Goal: Information Seeking & Learning: Find specific fact

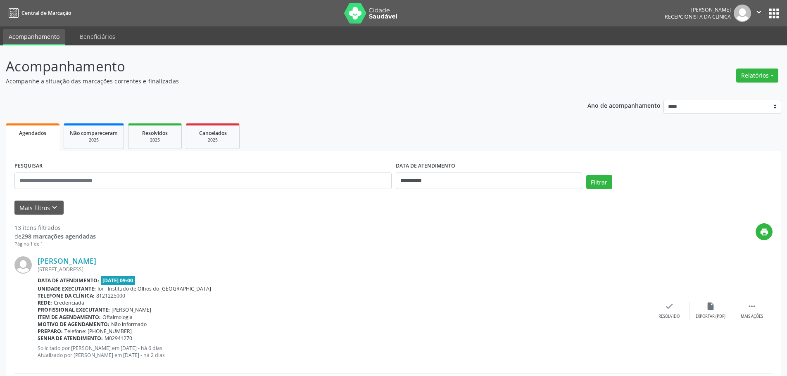
click at [494, 183] on input "**********" at bounding box center [489, 181] width 186 height 17
click at [474, 273] on span "25" at bounding box center [477, 274] width 16 height 16
type input "**********"
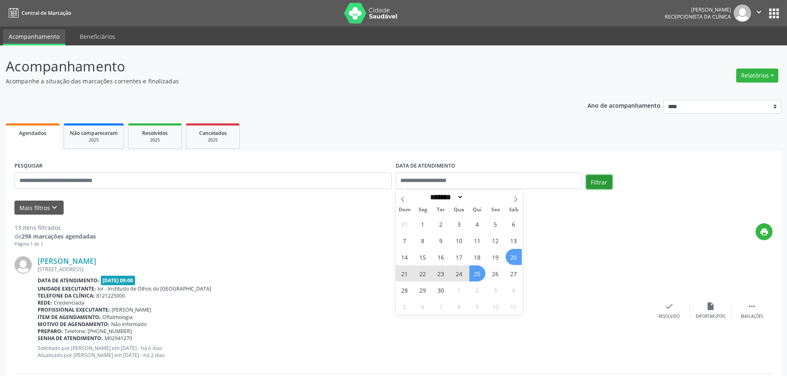
click at [599, 183] on button "Filtrar" at bounding box center [599, 182] width 26 height 14
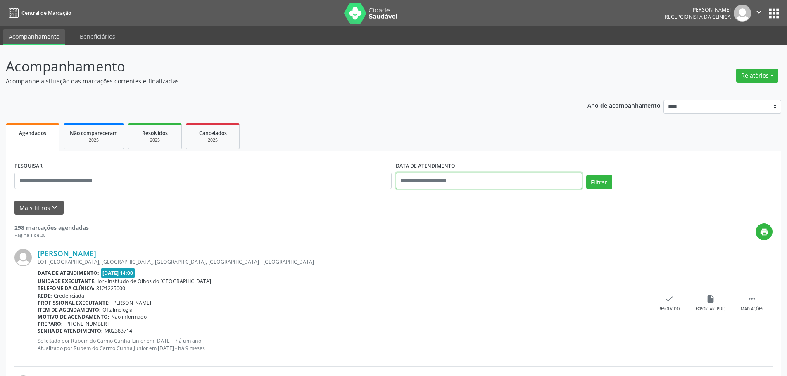
click at [451, 176] on input "text" at bounding box center [489, 181] width 186 height 17
click at [476, 276] on span "25" at bounding box center [477, 274] width 16 height 16
type input "**********"
click at [599, 185] on button "Filtrar" at bounding box center [599, 182] width 26 height 14
click at [43, 204] on button "Mais filtros keyboard_arrow_down" at bounding box center [38, 208] width 49 height 14
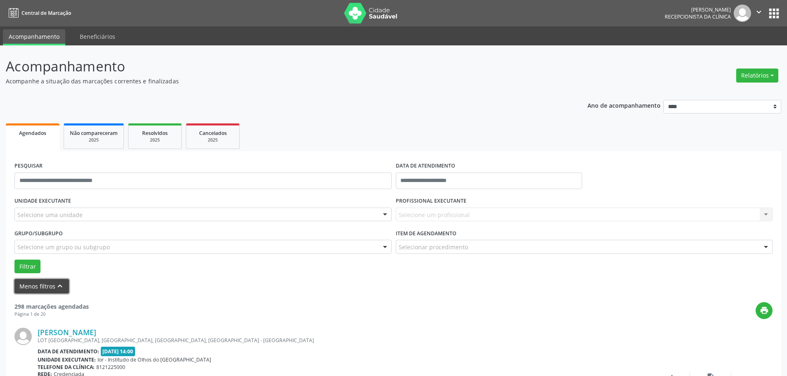
click at [41, 283] on button "Menos filtros keyboard_arrow_up" at bounding box center [41, 286] width 55 height 14
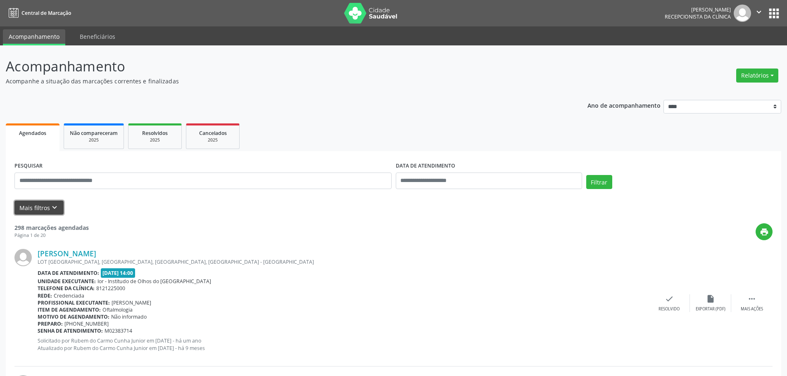
scroll to position [41, 0]
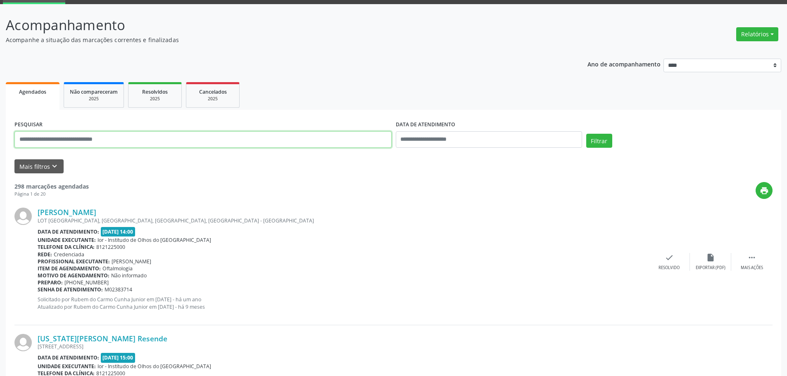
click at [137, 144] on input "text" at bounding box center [202, 139] width 377 height 17
click at [493, 135] on input "text" at bounding box center [489, 139] width 186 height 17
click at [479, 232] on span "25" at bounding box center [477, 232] width 16 height 16
type input "**********"
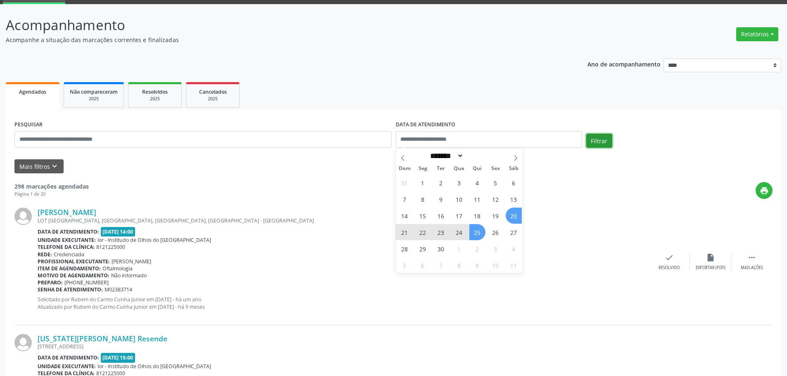
click at [596, 140] on button "Filtrar" at bounding box center [599, 141] width 26 height 14
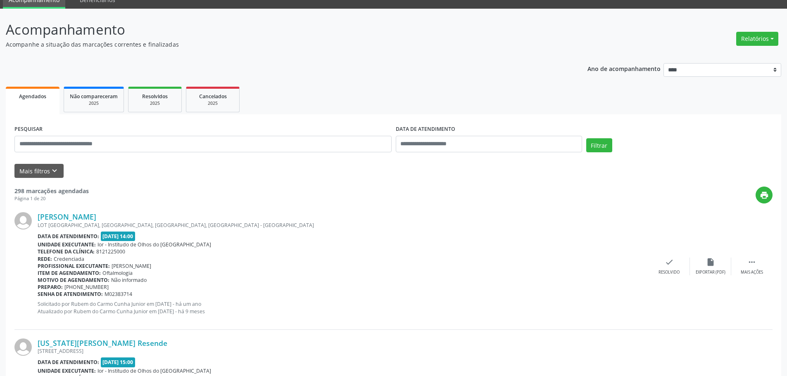
scroll to position [0, 0]
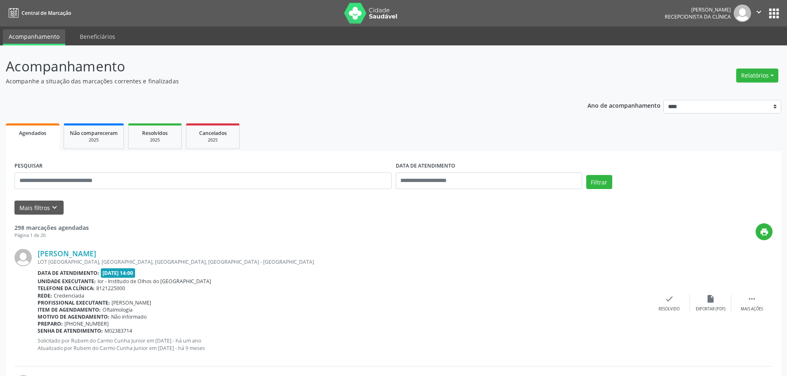
click at [34, 131] on span "Agendados" at bounding box center [32, 133] width 27 height 7
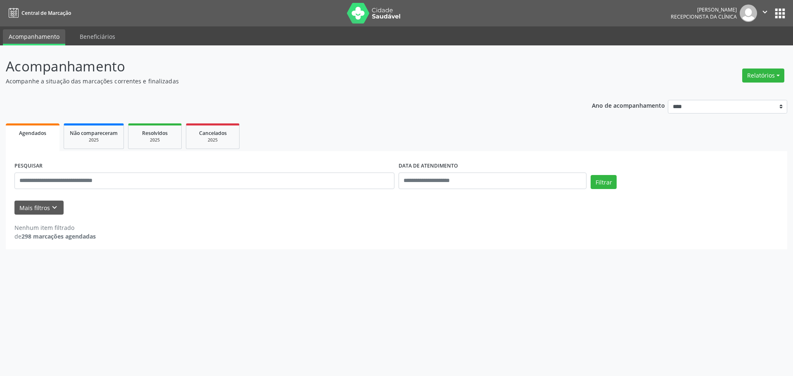
click at [34, 131] on span "Agendados" at bounding box center [32, 133] width 27 height 7
click at [520, 186] on input "text" at bounding box center [493, 181] width 188 height 17
click at [477, 278] on span "25" at bounding box center [477, 274] width 16 height 16
type input "**********"
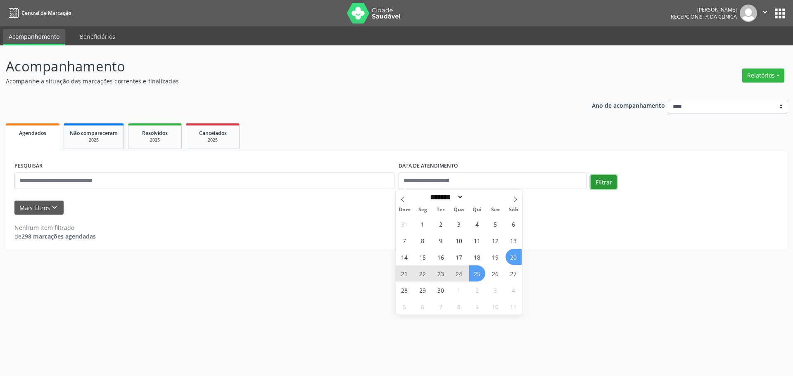
click at [611, 186] on button "Filtrar" at bounding box center [604, 182] width 26 height 14
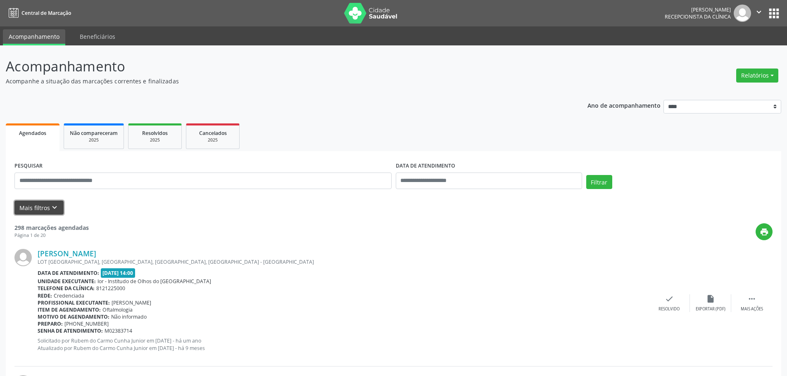
click at [35, 209] on button "Mais filtros keyboard_arrow_down" at bounding box center [38, 208] width 49 height 14
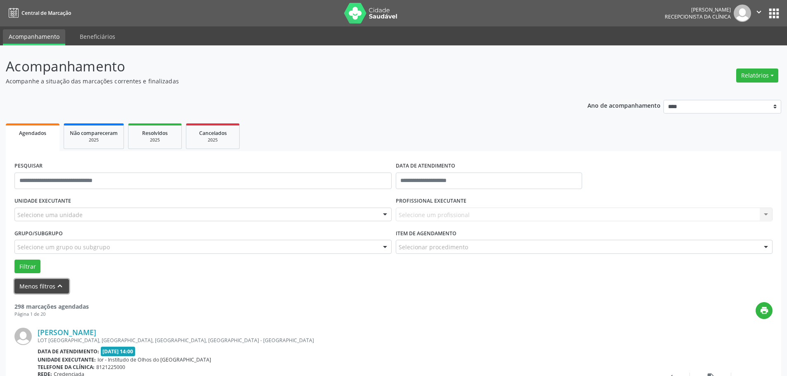
click at [40, 289] on button "Menos filtros keyboard_arrow_up" at bounding box center [41, 286] width 55 height 14
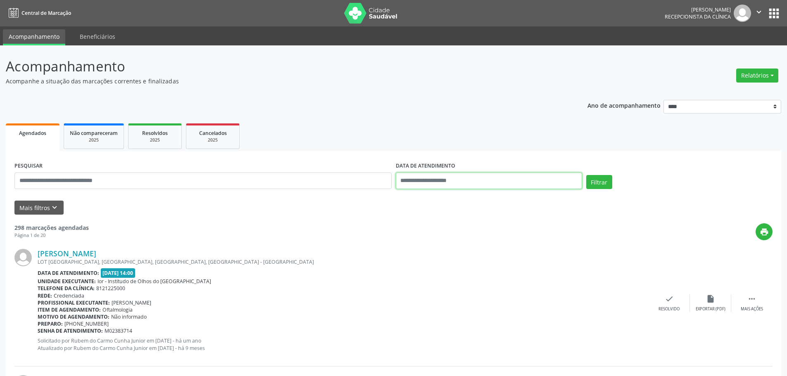
click at [461, 181] on input "text" at bounding box center [489, 181] width 186 height 17
click at [478, 279] on span "25" at bounding box center [477, 274] width 16 height 16
type input "**********"
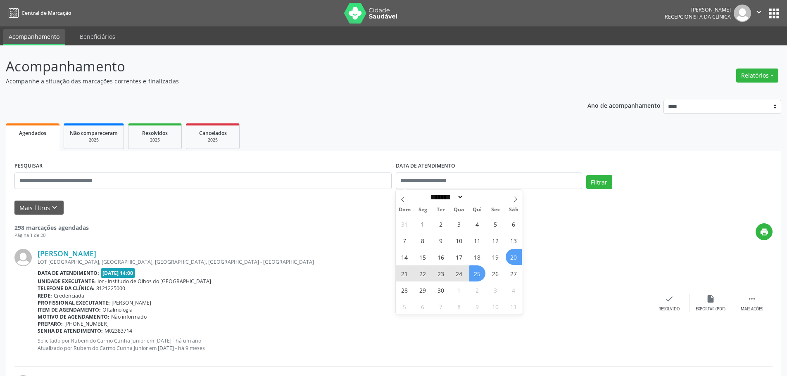
select select "*"
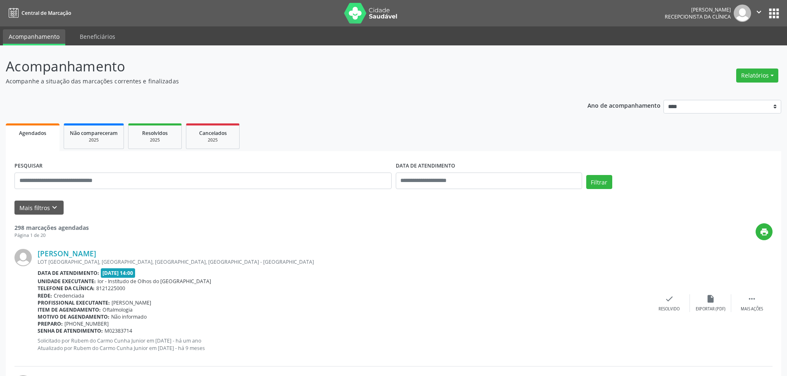
click at [39, 142] on link "Agendados" at bounding box center [33, 138] width 54 height 28
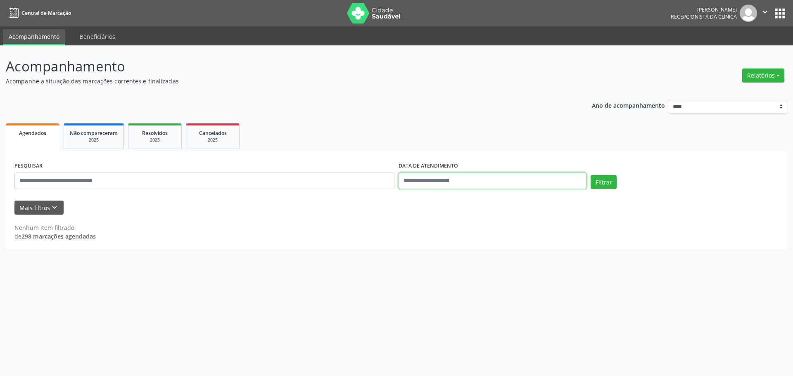
click at [509, 179] on input "text" at bounding box center [493, 181] width 188 height 17
click at [476, 276] on span "25" at bounding box center [477, 274] width 16 height 16
type input "**********"
click at [478, 275] on span "25" at bounding box center [477, 274] width 16 height 16
click at [605, 187] on button "Filtrar" at bounding box center [604, 182] width 26 height 14
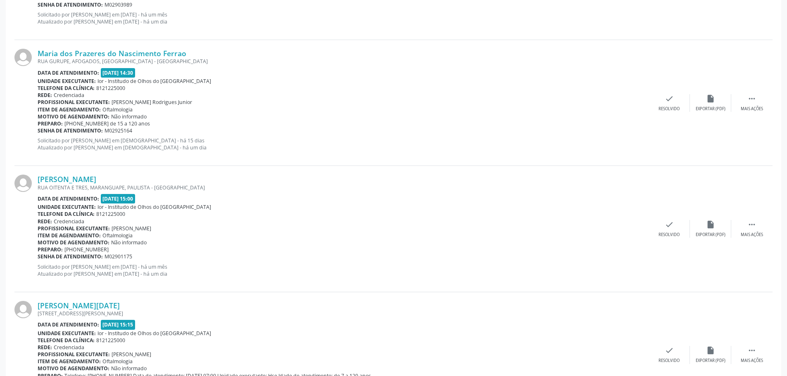
scroll to position [1802, 0]
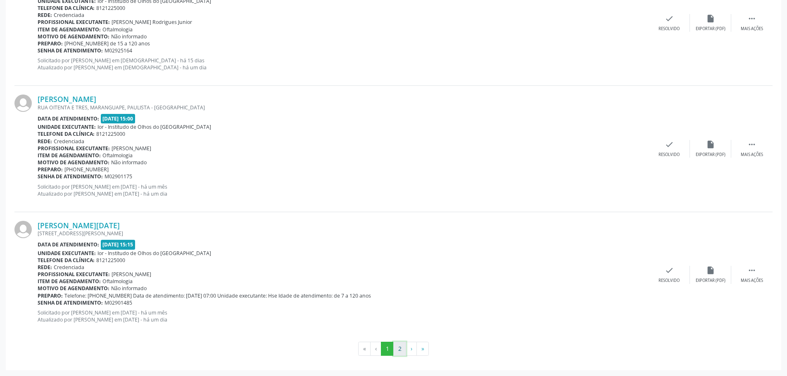
click at [398, 352] on button "2" at bounding box center [399, 349] width 13 height 14
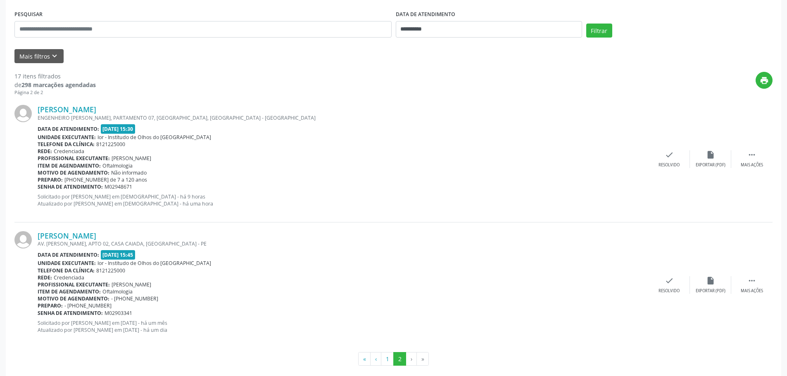
scroll to position [162, 0]
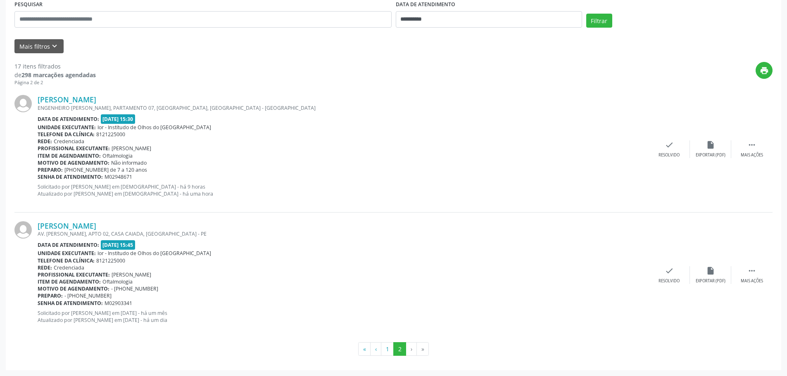
drag, startPoint x: 37, startPoint y: 227, endPoint x: 130, endPoint y: 217, distance: 93.5
click at [130, 217] on div "[PERSON_NAME] AV. [PERSON_NAME], APTO 02, CASA CAIADA, [GEOGRAPHIC_DATA] - PE D…" at bounding box center [393, 276] width 758 height 126
copy div "[PERSON_NAME]"
drag, startPoint x: 37, startPoint y: 100, endPoint x: 126, endPoint y: 100, distance: 89.3
click at [126, 100] on div "[PERSON_NAME] ENGENHEIRO [PERSON_NAME], PARTAMENTO 07, [GEOGRAPHIC_DATA], [GEOG…" at bounding box center [393, 149] width 758 height 126
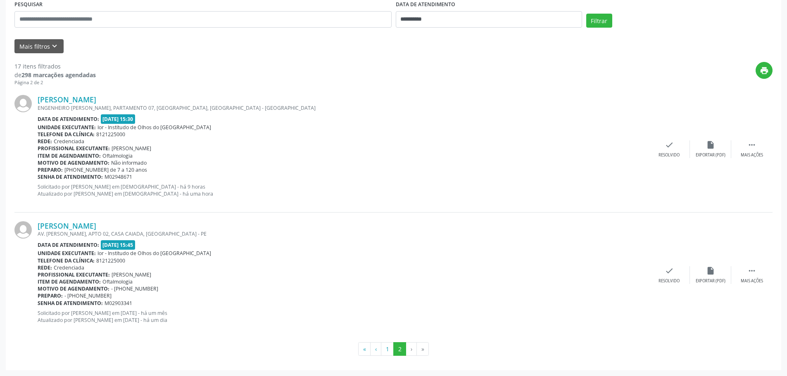
copy div "[PERSON_NAME]"
click at [252, 133] on div "Telefone da clínica: 8121225000" at bounding box center [343, 134] width 611 height 7
drag, startPoint x: 96, startPoint y: 135, endPoint x: 152, endPoint y: 135, distance: 55.4
click at [152, 135] on div "Telefone da clínica: 8121225000" at bounding box center [343, 134] width 611 height 7
click at [204, 112] on div "[PERSON_NAME] ENGENHEIRO [PERSON_NAME], PARTAMENTO 07, [GEOGRAPHIC_DATA], [GEOG…" at bounding box center [343, 149] width 611 height 108
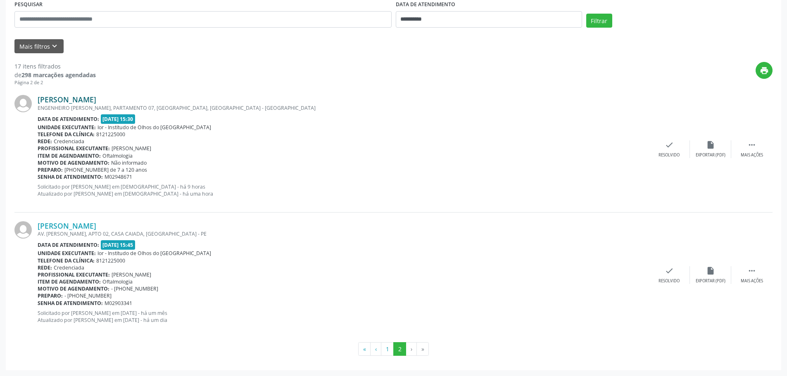
click at [79, 102] on link "[PERSON_NAME]" at bounding box center [67, 99] width 59 height 9
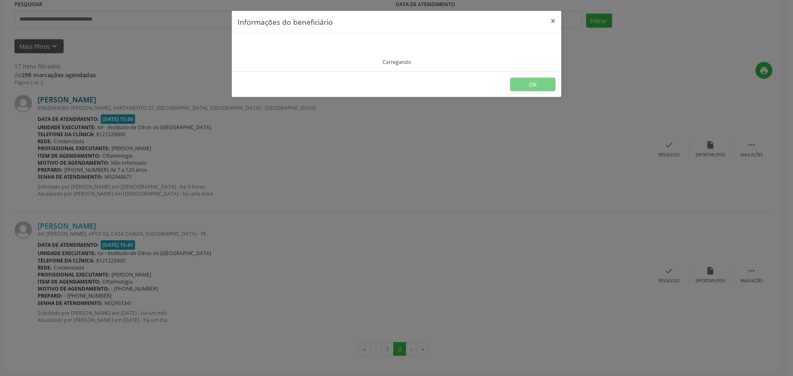
click at [79, 102] on div "Informações do beneficiário × Carregando OK" at bounding box center [396, 188] width 793 height 376
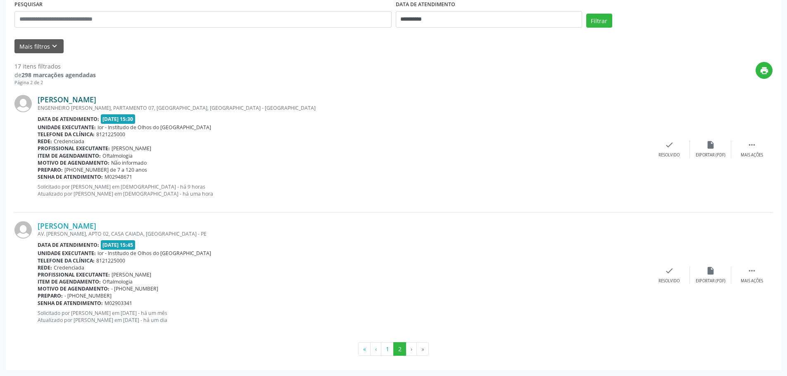
click at [88, 96] on link "[PERSON_NAME]" at bounding box center [67, 99] width 59 height 9
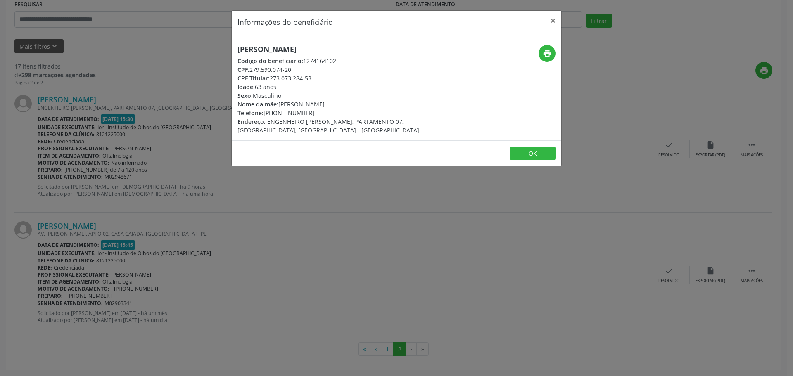
drag, startPoint x: 252, startPoint y: 70, endPoint x: 305, endPoint y: 67, distance: 52.9
click at [305, 67] on div "CPF: 279.590.074-20" at bounding box center [342, 69] width 208 height 9
copy div "279.590.074-20"
drag, startPoint x: 264, startPoint y: 112, endPoint x: 322, endPoint y: 109, distance: 57.5
click at [322, 109] on div "Telefone: [PHONE_NUMBER]" at bounding box center [342, 113] width 208 height 9
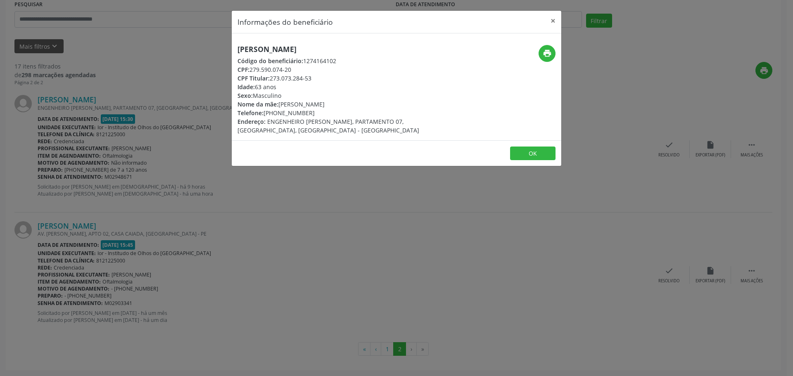
copy div "[PHONE_NUMBER]"
click at [545, 55] on icon "print" at bounding box center [547, 53] width 9 height 9
click at [554, 19] on button "×" at bounding box center [553, 21] width 17 height 20
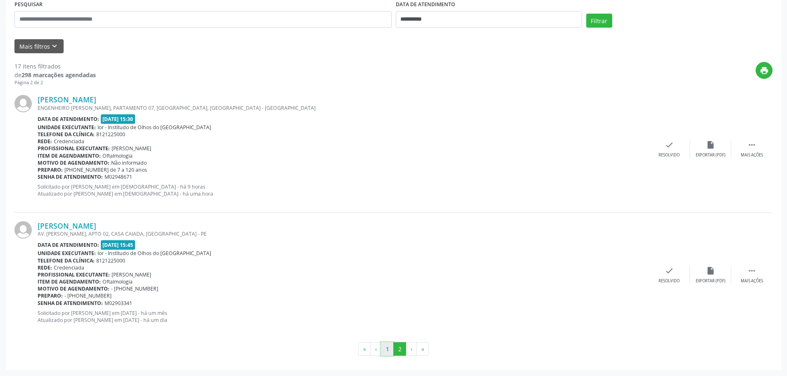
click at [388, 348] on button "1" at bounding box center [387, 350] width 13 height 14
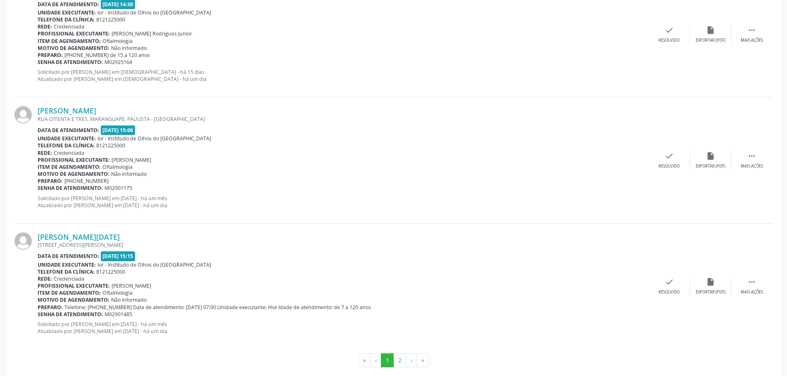
scroll to position [1802, 0]
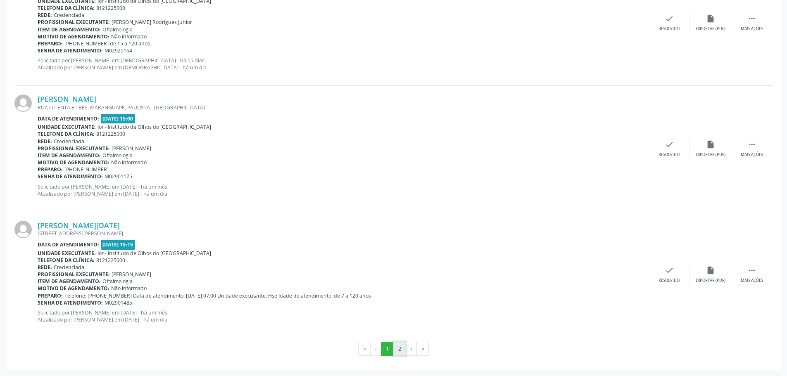
click at [399, 344] on button "2" at bounding box center [399, 349] width 13 height 14
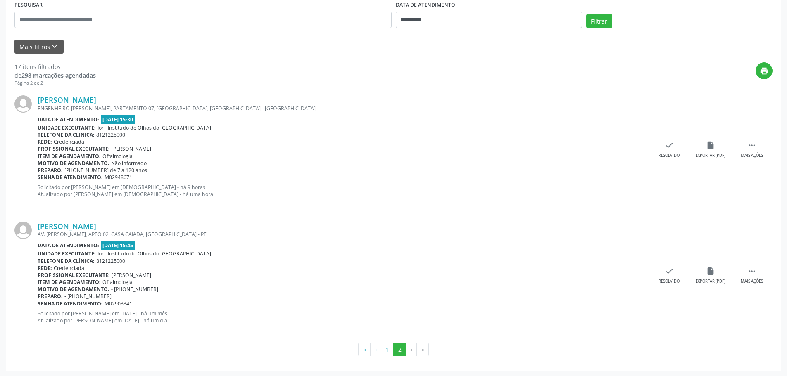
scroll to position [162, 0]
click at [390, 352] on button "1" at bounding box center [387, 350] width 13 height 14
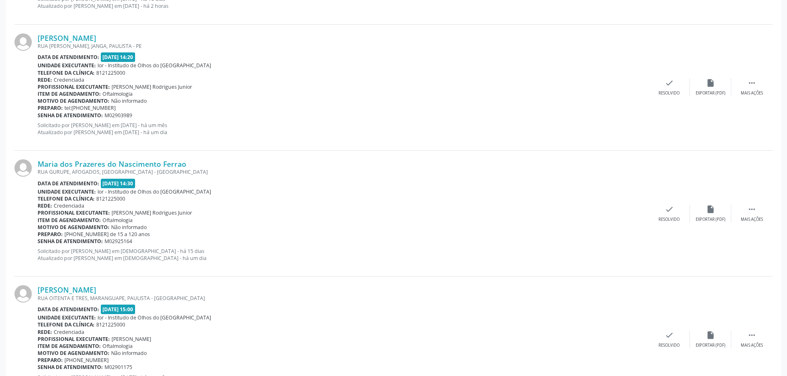
scroll to position [1802, 0]
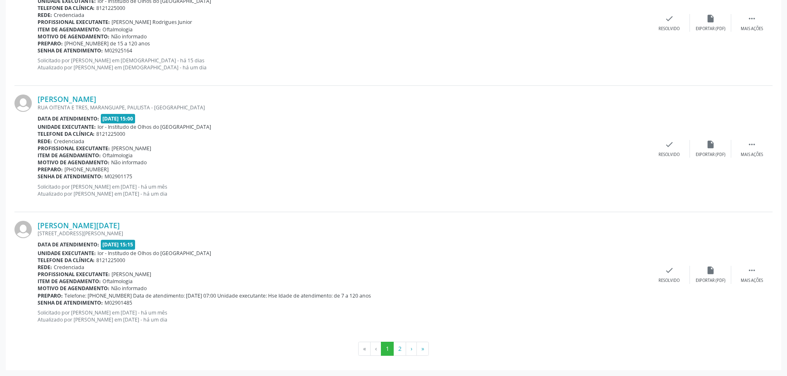
drag, startPoint x: 35, startPoint y: 225, endPoint x: 130, endPoint y: 223, distance: 95.1
click at [130, 223] on div "[PERSON_NAME][DATE] [STREET_ADDRESS][PERSON_NAME] Data de atendimento: [DATE] 1…" at bounding box center [393, 275] width 758 height 126
copy div "[PERSON_NAME][DATE]"
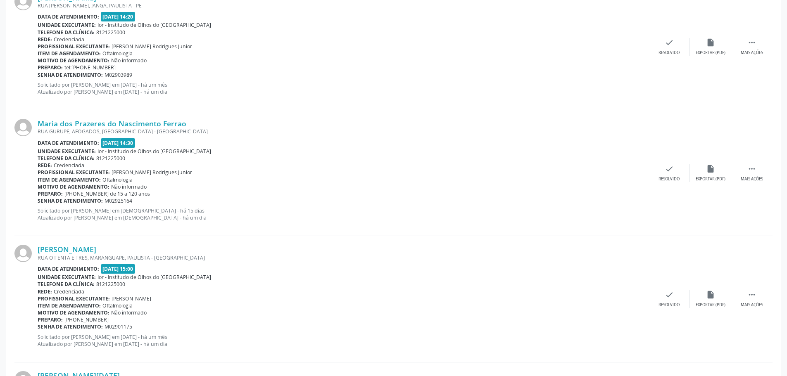
scroll to position [1637, 0]
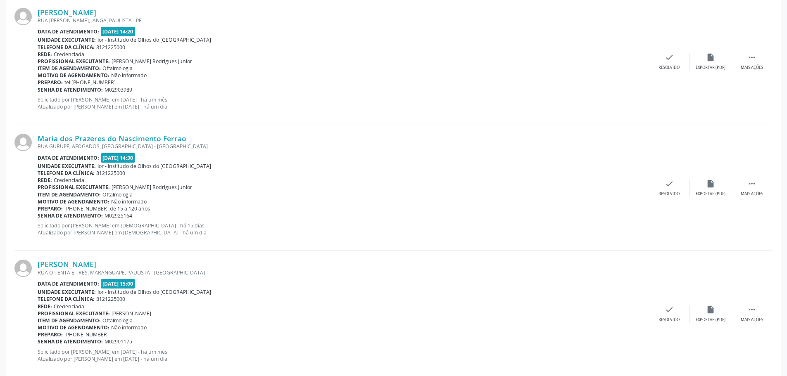
drag, startPoint x: 36, startPoint y: 139, endPoint x: 199, endPoint y: 138, distance: 163.2
click at [199, 138] on div "Maria dos Prazeres do Nascimento Ferrao [GEOGRAPHIC_DATA], AFOGADOS, [GEOGRAPHI…" at bounding box center [393, 188] width 758 height 126
copy div "Maria dos Prazeres do Nascimento Ferrao"
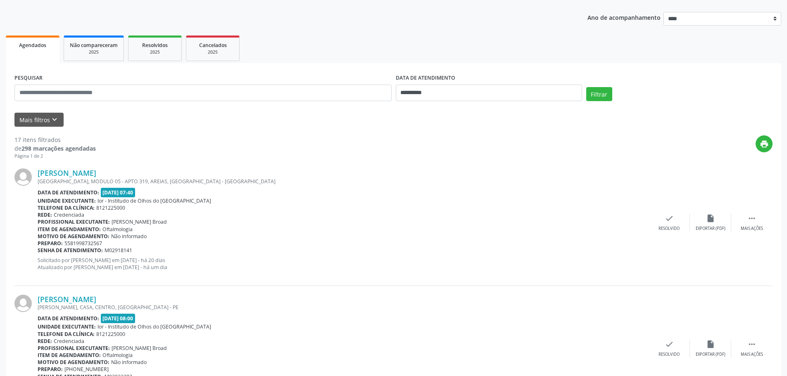
scroll to position [0, 0]
